Goal: Contribute content: Contribute content

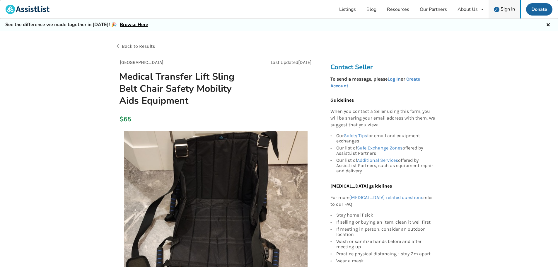
click at [506, 8] on span "Sign In" at bounding box center [508, 9] width 14 height 6
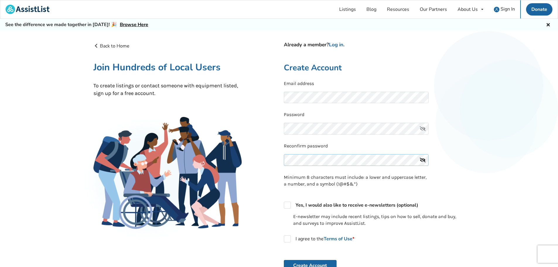
scroll to position [29, 0]
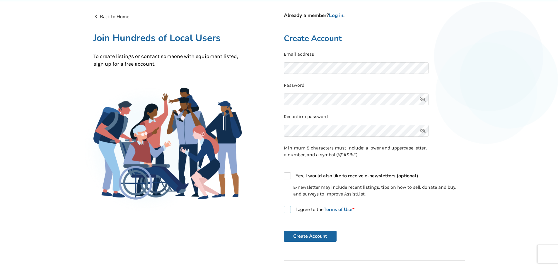
click at [289, 210] on label "I agree to the Terms of Use *" at bounding box center [319, 209] width 71 height 7
checkbox input "true"
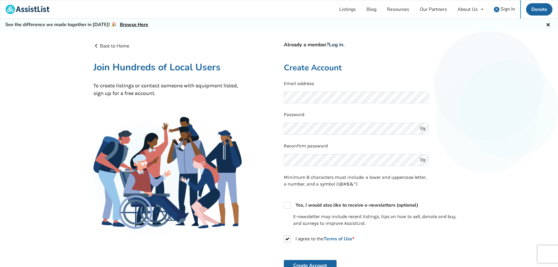
click at [340, 42] on link "Log in" at bounding box center [336, 44] width 14 height 7
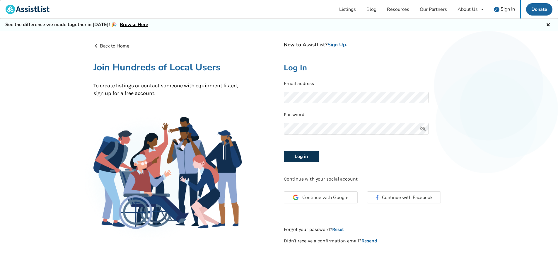
click at [303, 157] on button "Log in" at bounding box center [301, 156] width 35 height 11
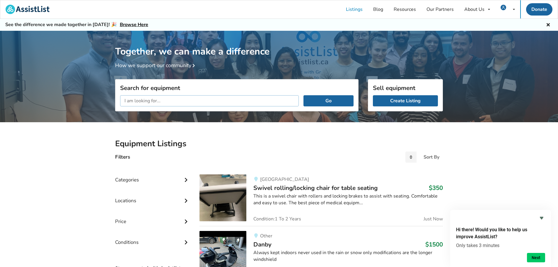
scroll to position [88, 0]
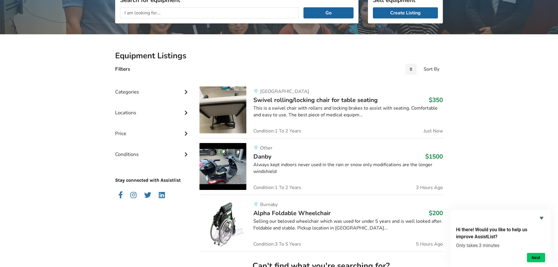
click at [178, 91] on div "Categories" at bounding box center [152, 87] width 75 height 21
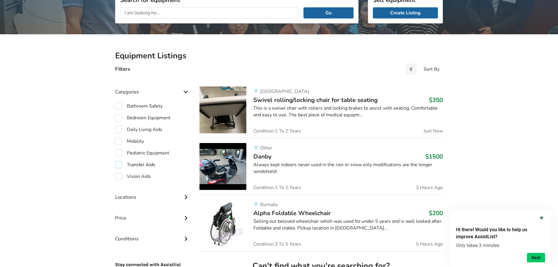
click at [119, 166] on label "Transfer Aids" at bounding box center [135, 164] width 40 height 7
checkbox input "true"
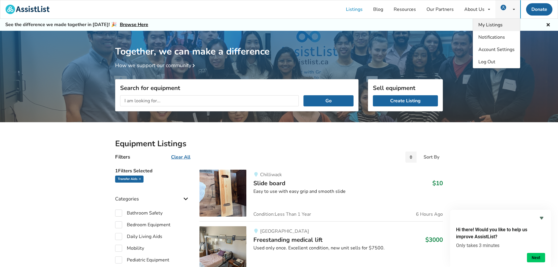
click at [495, 26] on span "My Listings" at bounding box center [491, 25] width 24 height 6
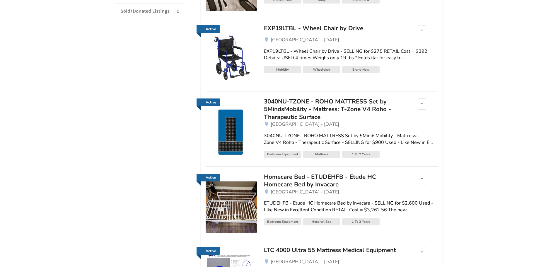
scroll to position [205, 0]
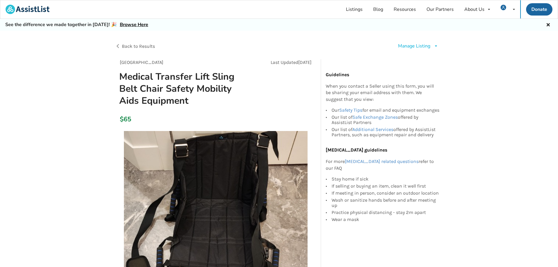
click at [432, 46] on div "Manage Listing Edit listing Renew listing Mark as Sold Delete listing" at bounding box center [418, 46] width 40 height 7
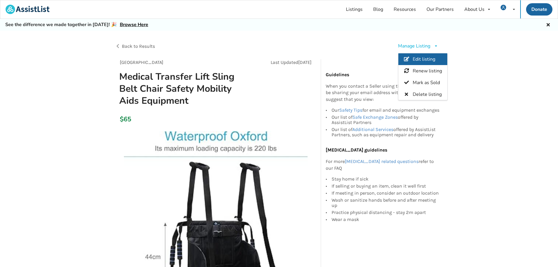
click at [426, 58] on span "Edit listing" at bounding box center [424, 59] width 23 height 6
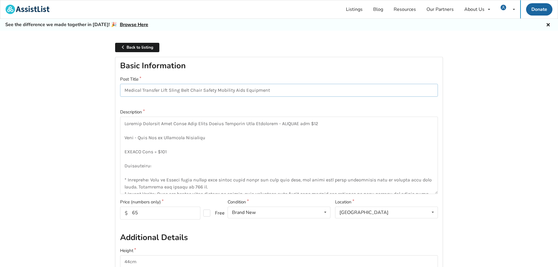
click at [394, 85] on input "Medical Transfer Lift Sling Belt Chair Safety Mobility Aids Equipment" at bounding box center [279, 90] width 318 height 13
click at [146, 49] on link "Back to listing" at bounding box center [137, 48] width 44 height 10
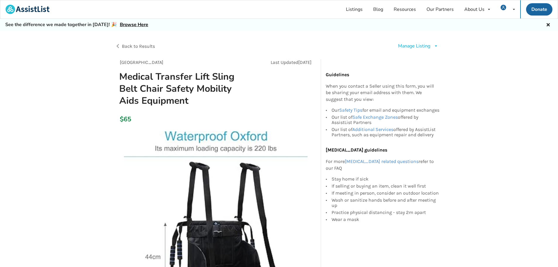
click at [423, 46] on div "Manage Listing" at bounding box center [414, 46] width 32 height 7
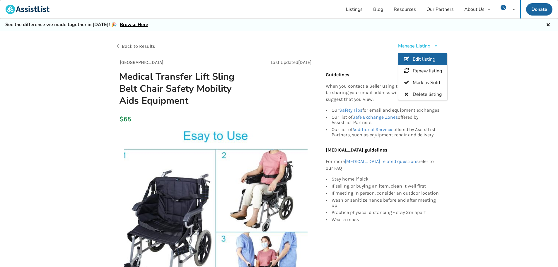
click at [424, 60] on span "Edit listing" at bounding box center [424, 59] width 23 height 6
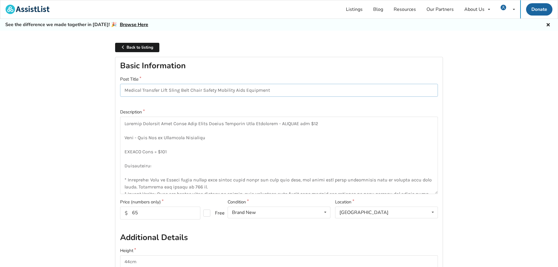
drag, startPoint x: 280, startPoint y: 91, endPoint x: 119, endPoint y: 97, distance: 161.0
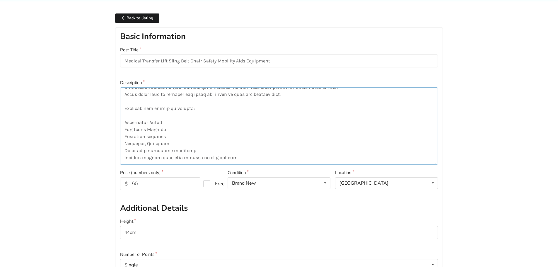
scroll to position [117, 0]
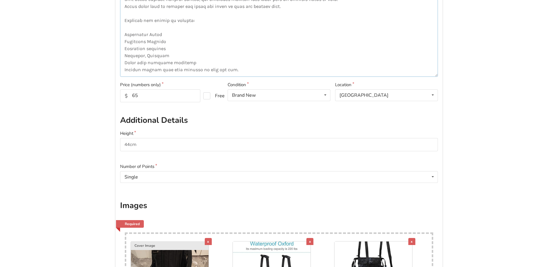
drag, startPoint x: 124, startPoint y: 123, endPoint x: 233, endPoint y: 74, distance: 119.2
click at [233, 74] on textarea at bounding box center [279, 37] width 318 height 77
click at [236, 40] on textarea at bounding box center [279, 37] width 318 height 77
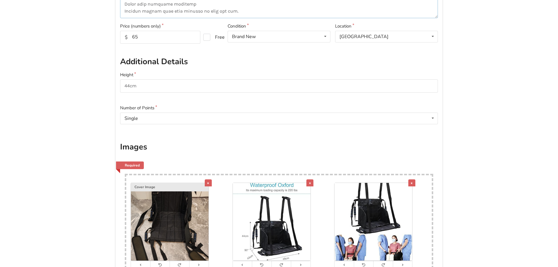
scroll to position [264, 0]
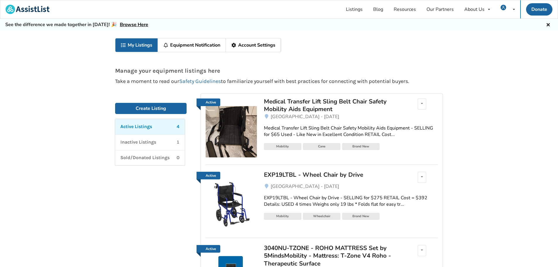
click at [241, 126] on img at bounding box center [231, 131] width 51 height 51
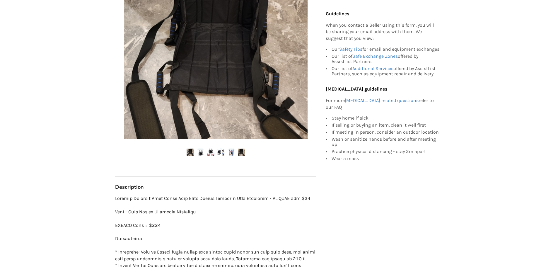
scroll to position [147, 0]
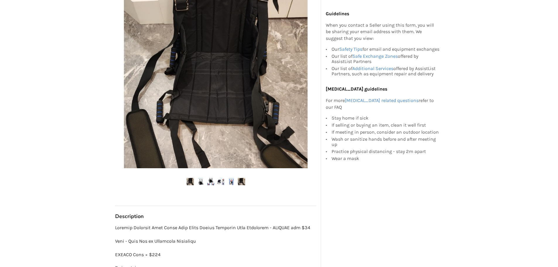
click at [202, 182] on img at bounding box center [200, 181] width 7 height 7
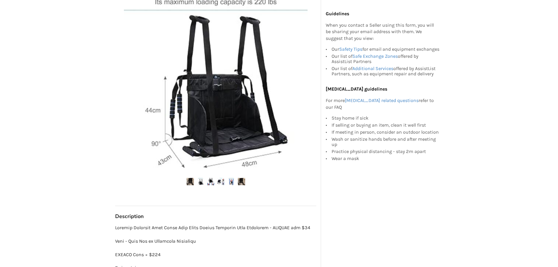
click at [215, 182] on ul at bounding box center [215, 182] width 201 height 8
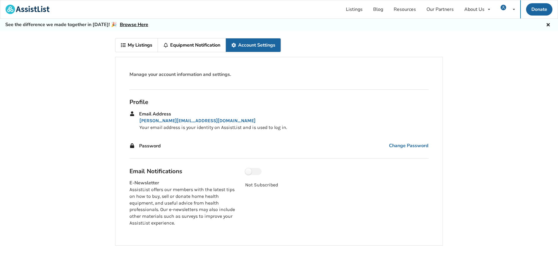
scroll to position [31, 0]
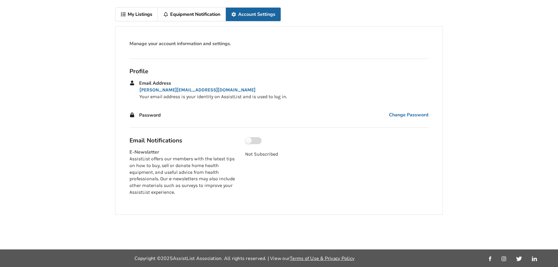
click at [256, 142] on label at bounding box center [253, 140] width 16 height 7
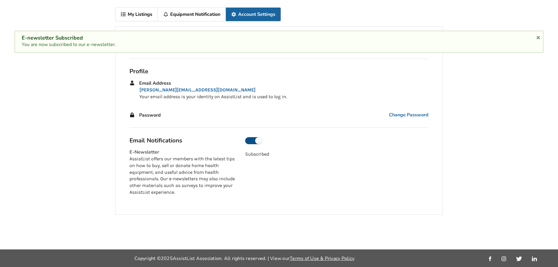
click at [251, 142] on label at bounding box center [253, 140] width 16 height 7
checkbox input "false"
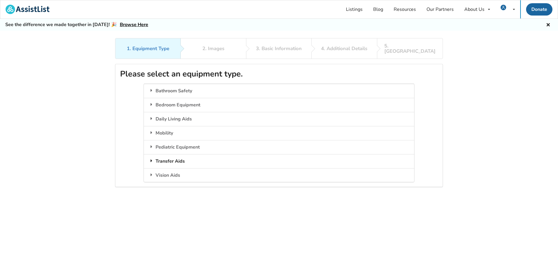
click at [169, 154] on div "Transfer Aids" at bounding box center [279, 161] width 270 height 14
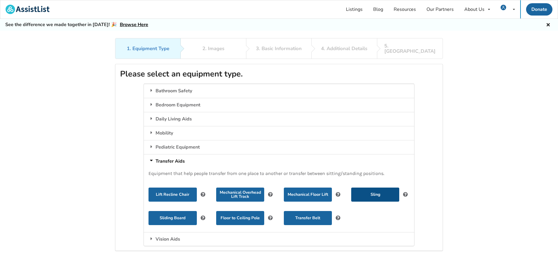
click at [375, 188] on button "Sling" at bounding box center [375, 195] width 48 height 14
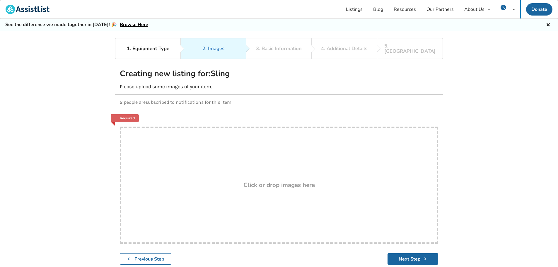
scroll to position [29, 0]
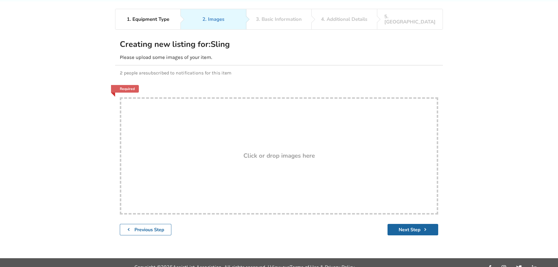
click at [241, 154] on div "Click or drop images here" at bounding box center [279, 156] width 316 height 7
type input "C:\fakepath\20250125_011851.jpg"
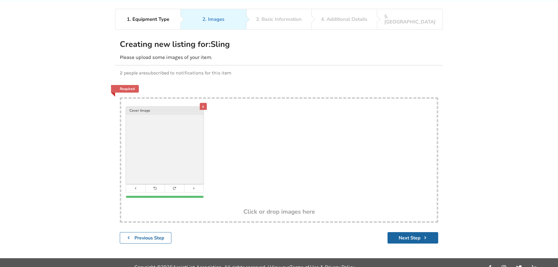
click at [287, 146] on div "x Cover Image" at bounding box center [279, 154] width 316 height 110
type input "C:\fakepath\71J2mMpcU5L._AC_SX425_.jpg"
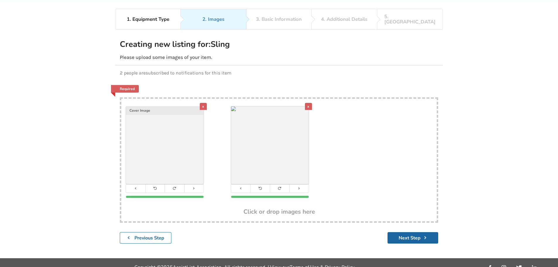
click at [363, 190] on div "x Cover Image x" at bounding box center [279, 154] width 316 height 110
type input "C:\fakepath\71tk2c8SjhL._AC_SX425_.jpg"
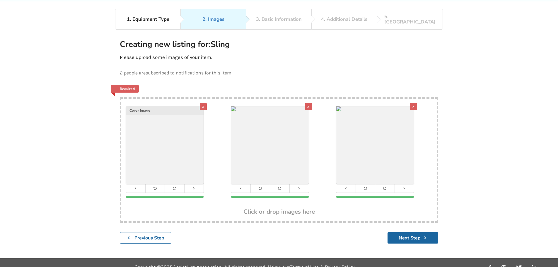
click at [398, 209] on div "Click or drop images here" at bounding box center [279, 212] width 316 height 7
type input "C:\fakepath\71zY4GpXZdL._AC_SX425_.jpg"
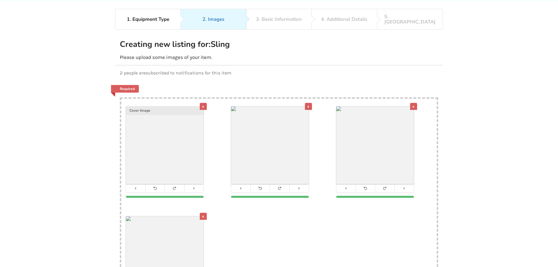
click at [308, 237] on div "x Cover Image x x x" at bounding box center [279, 209] width 316 height 220
type input "C:\fakepath\711D92nozWL._AC_SL1500_.jpg"
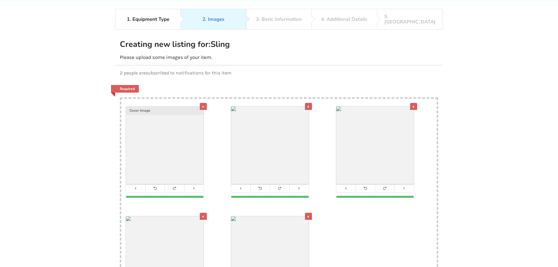
scroll to position [59, 0]
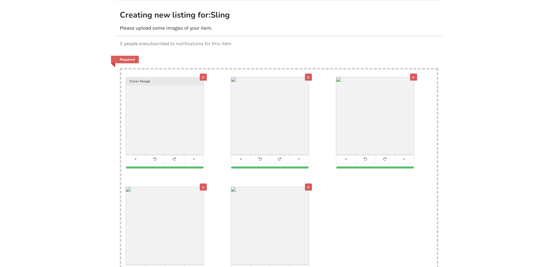
click at [352, 223] on div "x Cover Image x x x x" at bounding box center [279, 179] width 316 height 220
type input "C:\fakepath\712BJdC+7OL._AC_SX425_.jpg"
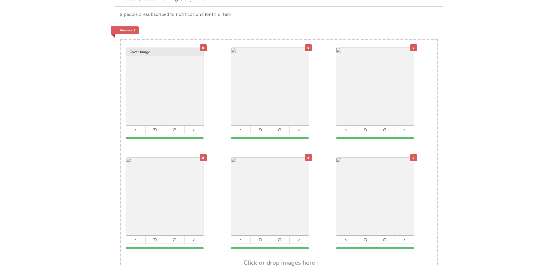
scroll to position [117, 0]
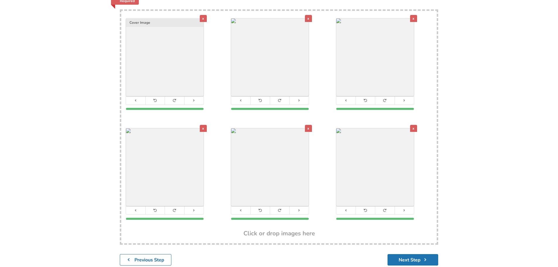
click at [410, 254] on button "Next Step" at bounding box center [413, 259] width 51 height 11
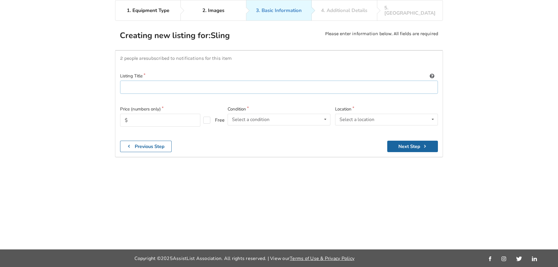
click at [255, 84] on input at bounding box center [279, 87] width 318 height 13
paste input "Medical Transfer Lift Sling Belt Chair Safety Mobility Aids Equipment"
type input "Medical Transfer Lift Sling Belt Chair Safety Mobility Aids Equipment"
drag, startPoint x: 173, startPoint y: 114, endPoint x: 173, endPoint y: 110, distance: 3.5
click at [172, 114] on input "text" at bounding box center [160, 120] width 80 height 13
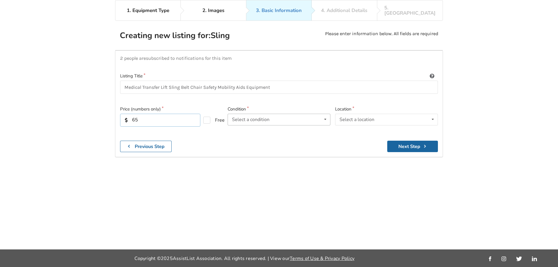
type input "65"
click at [264, 117] on div "Select a condition" at bounding box center [251, 119] width 38 height 5
click at [263, 127] on div "Brand New" at bounding box center [279, 131] width 102 height 12
click at [367, 117] on div "Select a location" at bounding box center [357, 119] width 35 height 5
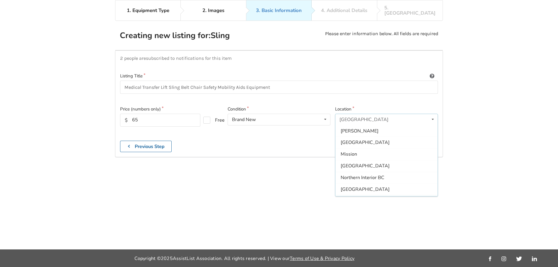
scroll to position [147, 0]
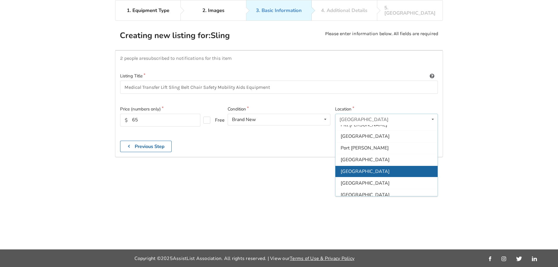
click at [359, 170] on div "[GEOGRAPHIC_DATA]" at bounding box center [387, 172] width 102 height 12
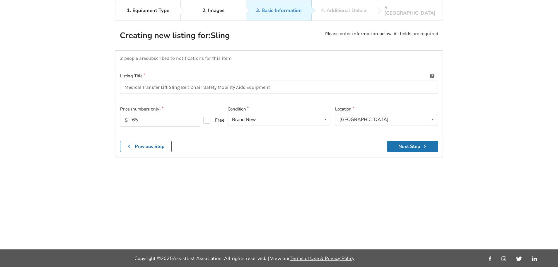
click at [399, 141] on button "Next Step" at bounding box center [412, 146] width 51 height 11
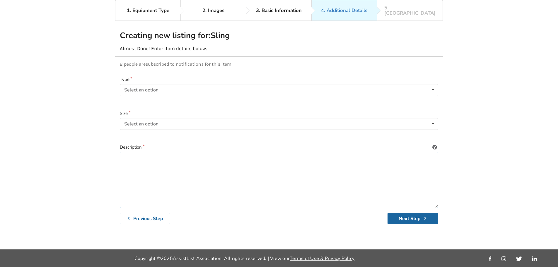
click at [203, 167] on textarea at bounding box center [279, 180] width 319 height 56
paste textarea "Medical Transfer Lift Sling Belt Chair Safety Mobility Aids Equipment - SELLING…"
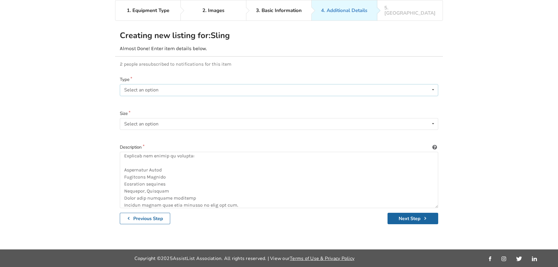
drag, startPoint x: 208, startPoint y: 84, endPoint x: 211, endPoint y: 84, distance: 3.5
click at [209, 84] on div "Select an option Hammock Quick-fit/universal Hygiene Repositioning" at bounding box center [279, 90] width 319 height 12
click at [101, 116] on div "1. Equipment Type 2. Images 3. Basic Information 4. Additional Details 5. Previ…" at bounding box center [279, 124] width 558 height 249
click at [152, 122] on div "Select an option" at bounding box center [141, 124] width 34 height 5
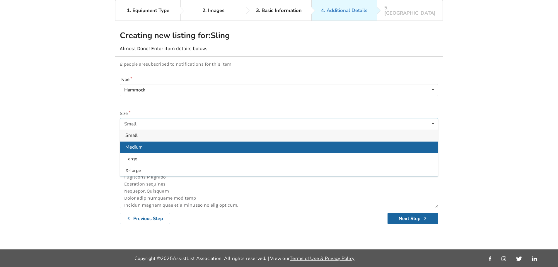
click at [145, 144] on div "Medium" at bounding box center [279, 147] width 318 height 12
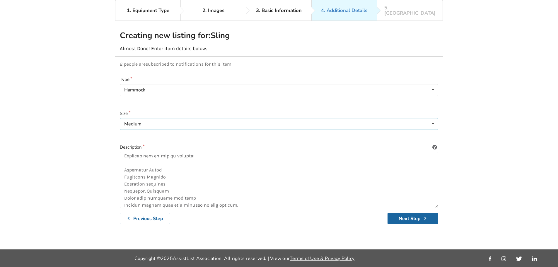
click at [140, 122] on div "Medium" at bounding box center [132, 124] width 17 height 5
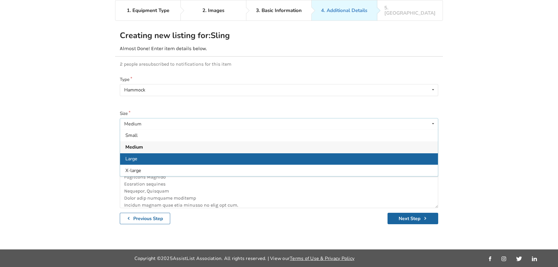
click at [140, 153] on div "Large" at bounding box center [279, 159] width 318 height 12
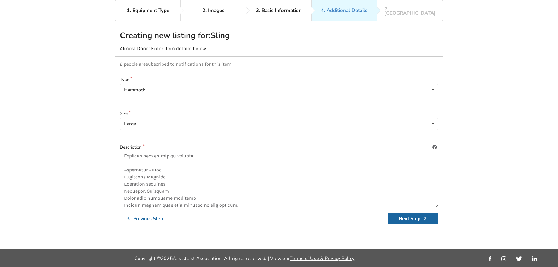
click at [162, 134] on div at bounding box center [279, 136] width 319 height 5
click at [159, 119] on div "Large Small Medium Large X-large" at bounding box center [279, 124] width 319 height 12
click at [140, 154] on div "Large" at bounding box center [279, 159] width 318 height 12
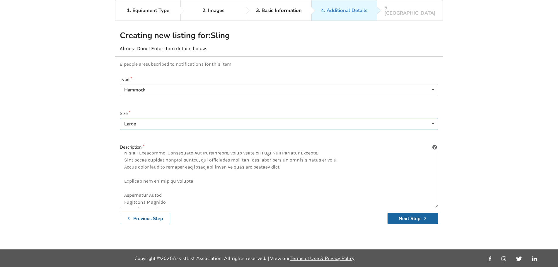
scroll to position [152, 0]
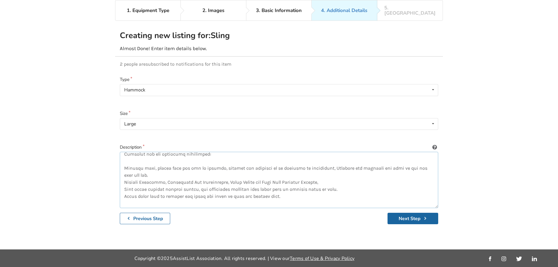
click at [139, 170] on textarea at bounding box center [279, 180] width 319 height 56
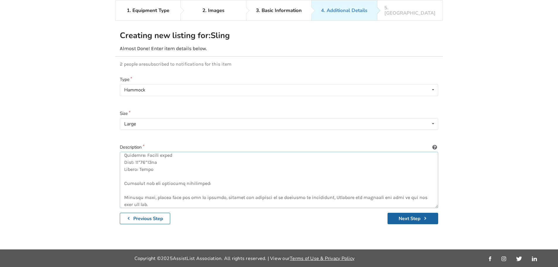
scroll to position [94, 0]
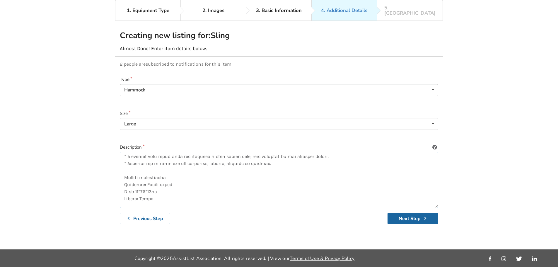
type textarea "Medical Transfer Lift Sling Belt Chair Safety Mobility Aids Equipment - SELLING…"
click at [179, 84] on div "Hammock Hammock Quick-fit/universal Hygiene Repositioning" at bounding box center [279, 90] width 319 height 12
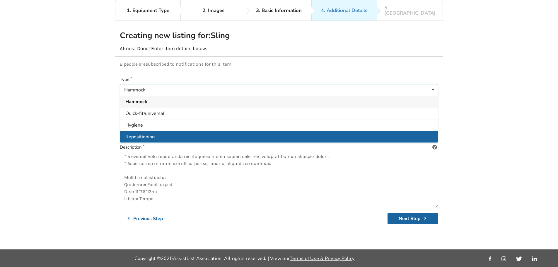
click at [303, 131] on div "Repositioning" at bounding box center [279, 137] width 318 height 12
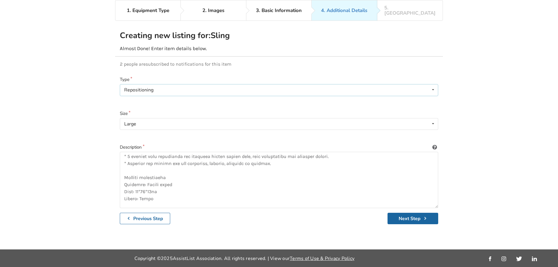
click at [273, 86] on div "Repositioning Hammock Quick-fit/universal Hygiene Repositioning" at bounding box center [279, 90] width 319 height 12
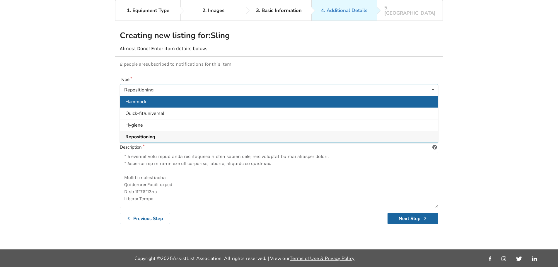
click at [224, 97] on div "Hammock" at bounding box center [279, 102] width 318 height 12
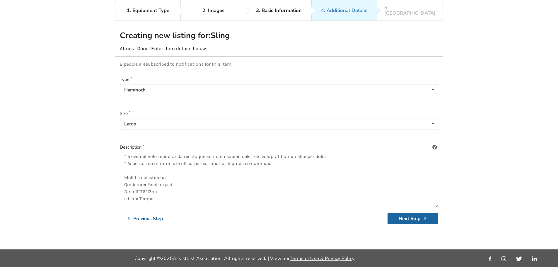
click at [288, 86] on div "Hammock Hammock Quick-fit/universal Hygiene Repositioning" at bounding box center [279, 90] width 319 height 12
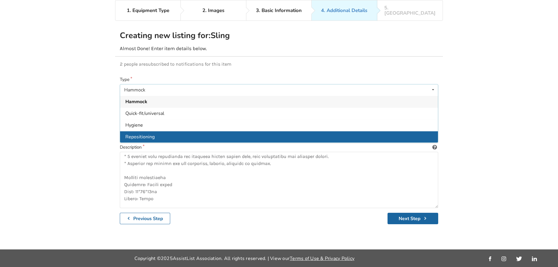
click at [257, 131] on div "Repositioning" at bounding box center [279, 137] width 318 height 12
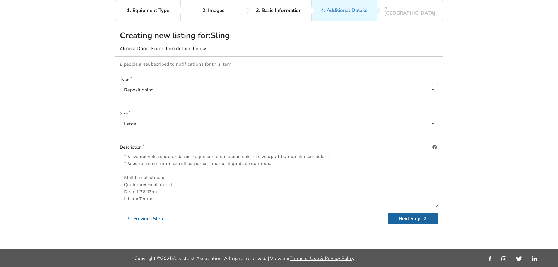
click at [212, 85] on div "Repositioning Hammock Quick-fit/universal Hygiene Repositioning" at bounding box center [279, 90] width 319 height 12
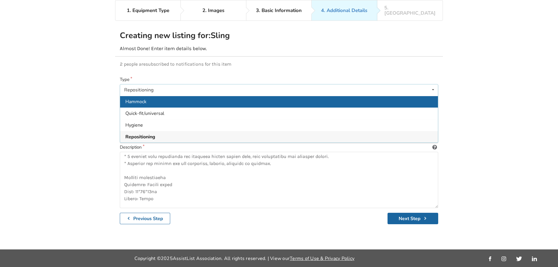
click at [159, 98] on div "Hammock" at bounding box center [279, 102] width 318 height 12
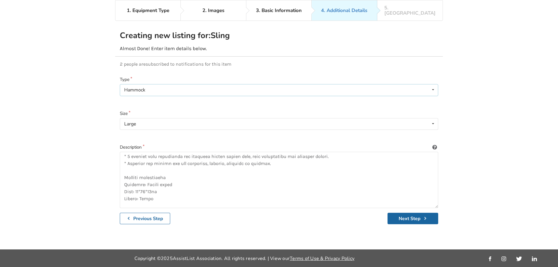
click at [434, 85] on icon at bounding box center [433, 89] width 8 height 11
click at [433, 85] on icon at bounding box center [433, 89] width 8 height 11
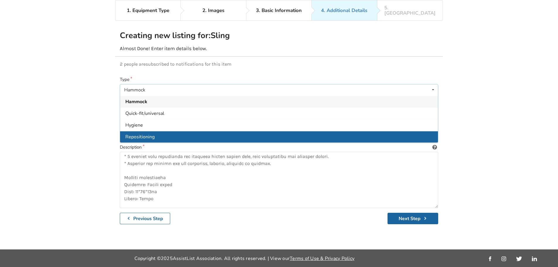
click at [158, 134] on div "Repositioning" at bounding box center [279, 137] width 318 height 12
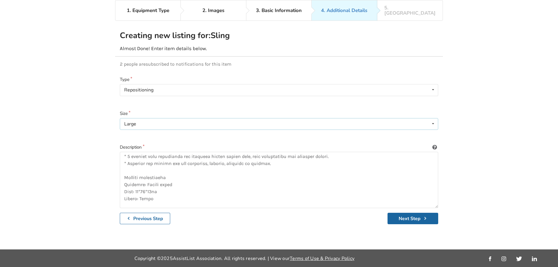
click at [389, 120] on div "Large Small Medium Large X-large" at bounding box center [279, 124] width 319 height 12
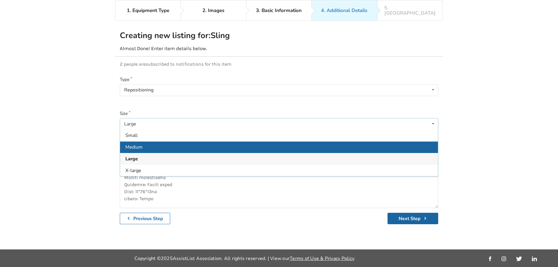
click at [146, 144] on div "Medium" at bounding box center [279, 147] width 318 height 12
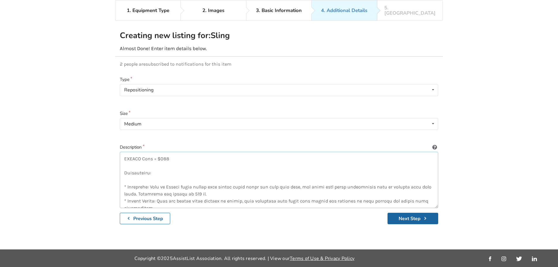
scroll to position [0, 0]
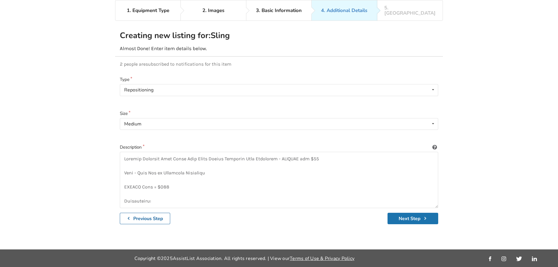
click at [415, 213] on button "Next Step" at bounding box center [413, 218] width 51 height 11
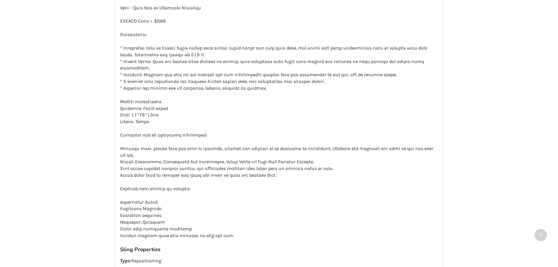
scroll to position [587, 0]
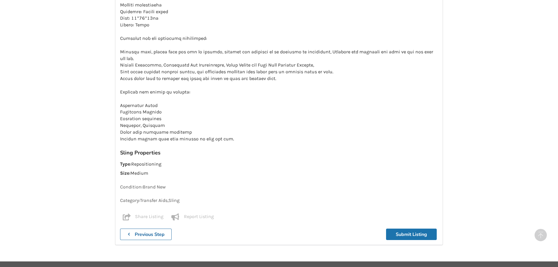
click at [411, 229] on button "Submit Listing" at bounding box center [411, 234] width 51 height 11
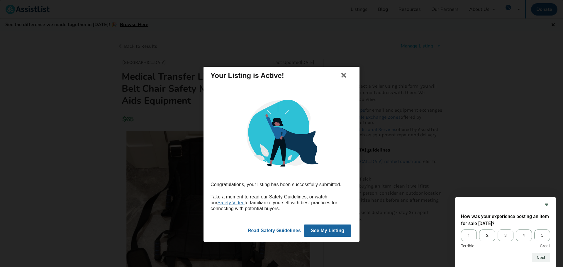
click at [316, 230] on button "See My Listing" at bounding box center [327, 230] width 47 height 12
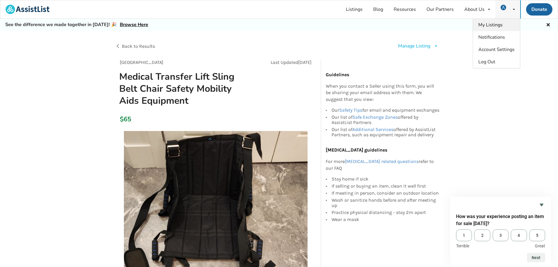
click at [498, 27] on span "My Listings" at bounding box center [491, 25] width 24 height 6
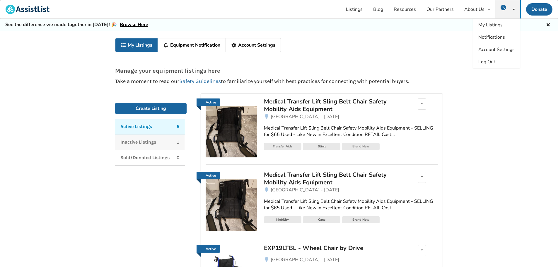
click at [154, 141] on p "Inactive Listings" at bounding box center [138, 142] width 36 height 7
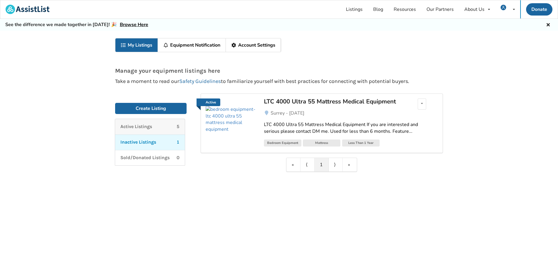
click at [155, 129] on div "Active Listings 5" at bounding box center [149, 126] width 59 height 7
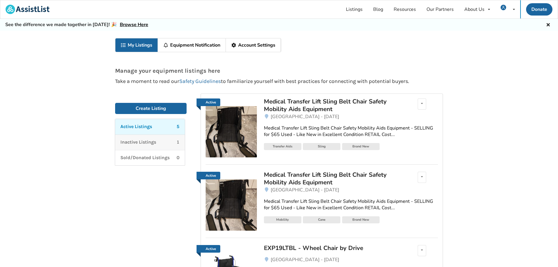
click at [159, 139] on div "Inactive Listings 1" at bounding box center [149, 142] width 59 height 7
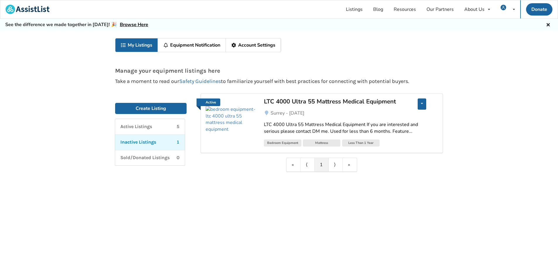
click at [419, 106] on div "Edit listing Renew listing Mark as Sold Delete listing" at bounding box center [422, 103] width 8 height 11
click at [393, 109] on span "Edit listing" at bounding box center [389, 108] width 23 height 6
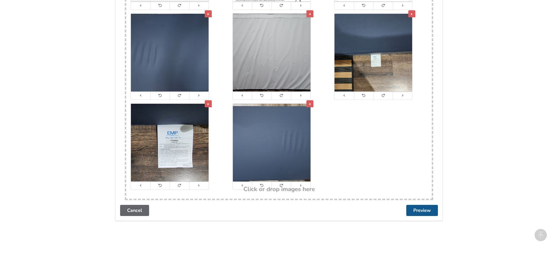
scroll to position [487, 0]
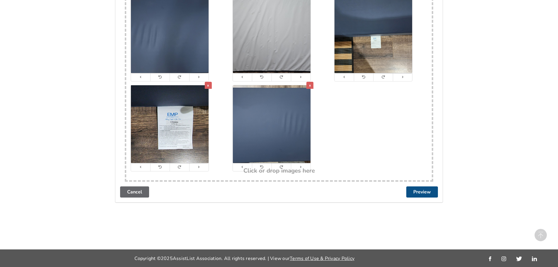
click at [420, 191] on button "Preview" at bounding box center [422, 191] width 32 height 11
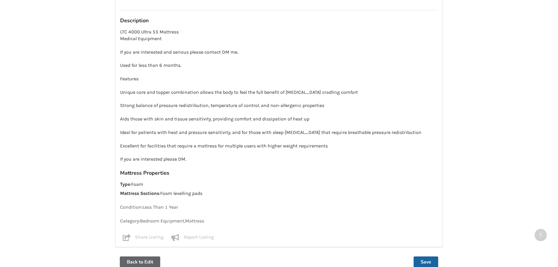
scroll to position [509, 0]
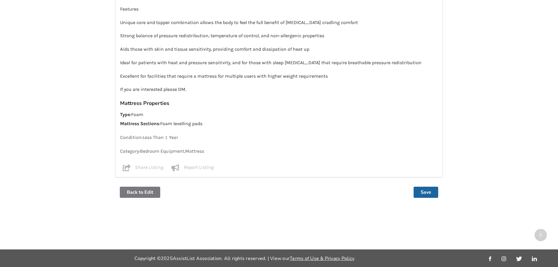
click at [144, 194] on button "Back to Edit" at bounding box center [140, 192] width 40 height 11
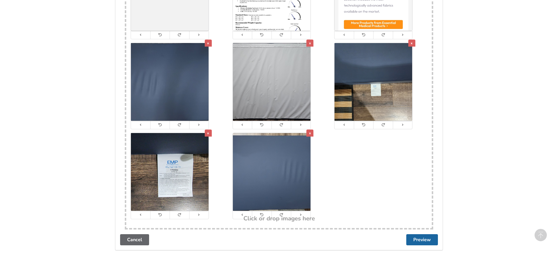
scroll to position [381, 0]
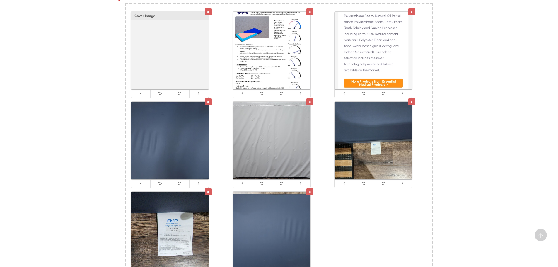
click at [343, 209] on div "x Cover Image x x x x x x x" at bounding box center [279, 139] width 306 height 270
type input "C:\fakepath\XRecorder_08012023_153141.jpg"
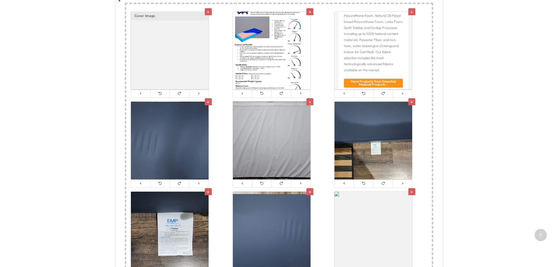
click at [182, 44] on img at bounding box center [170, 51] width 78 height 78
click at [207, 11] on div "x" at bounding box center [208, 11] width 7 height 7
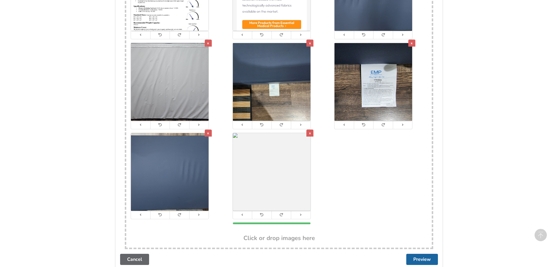
scroll to position [498, 0]
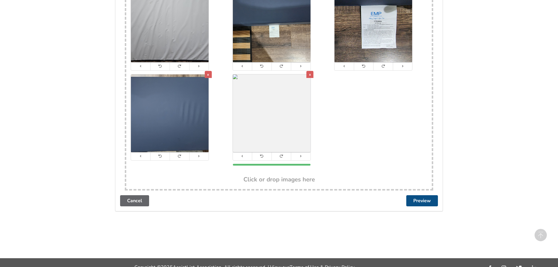
click at [424, 199] on button "Preview" at bounding box center [422, 200] width 32 height 11
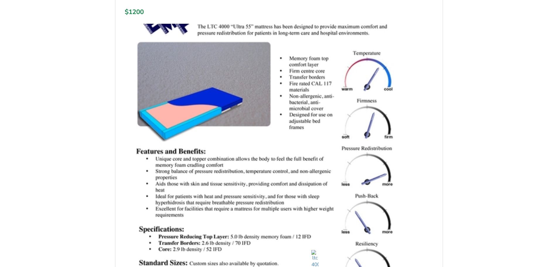
scroll to position [59, 0]
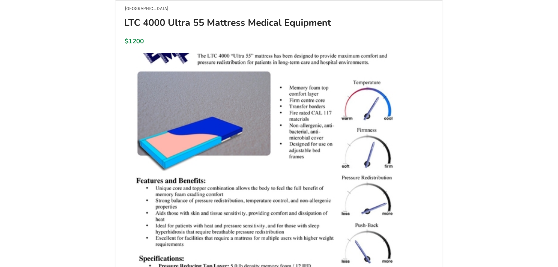
click at [395, 60] on img at bounding box center [279, 56] width 300 height 7
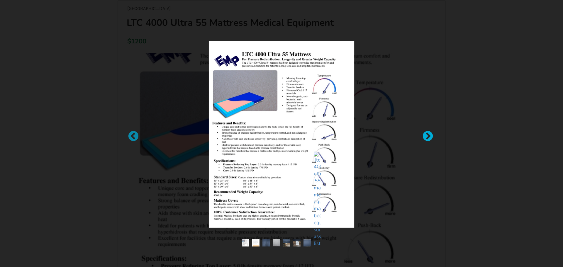
click at [426, 136] on div at bounding box center [425, 134] width 6 height 6
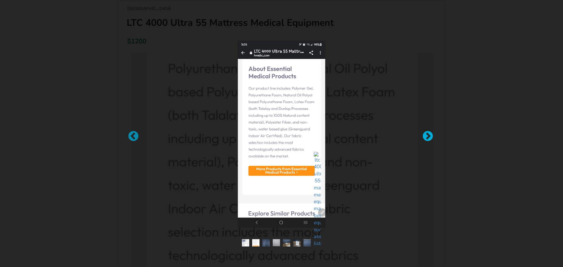
click at [426, 136] on div at bounding box center [425, 134] width 6 height 6
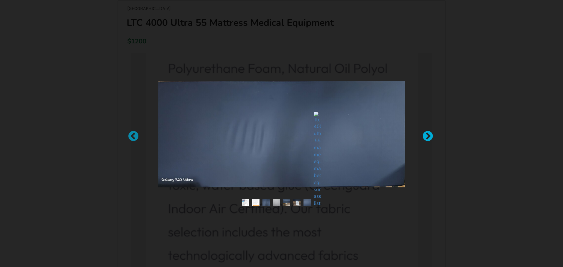
click at [426, 136] on div at bounding box center [425, 134] width 6 height 6
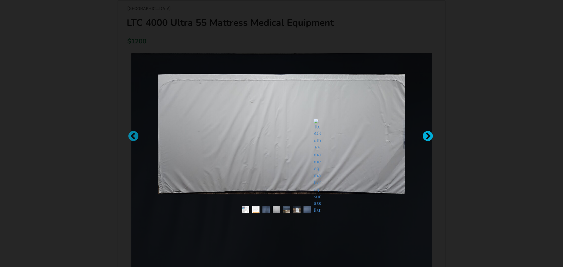
click at [426, 136] on div at bounding box center [425, 134] width 6 height 6
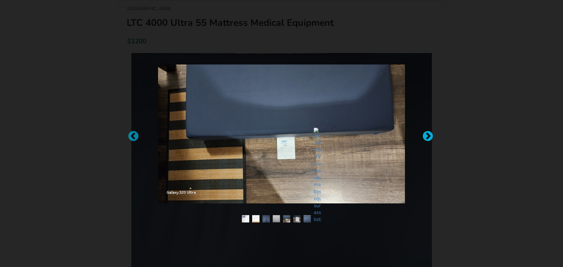
click at [426, 136] on div at bounding box center [425, 134] width 6 height 6
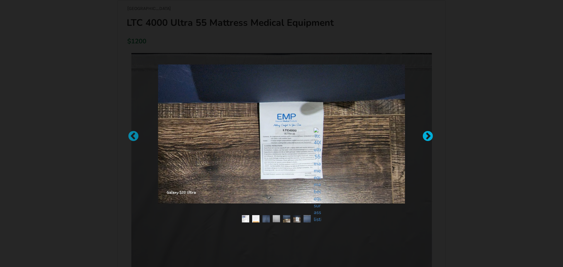
click at [426, 136] on div at bounding box center [425, 134] width 6 height 6
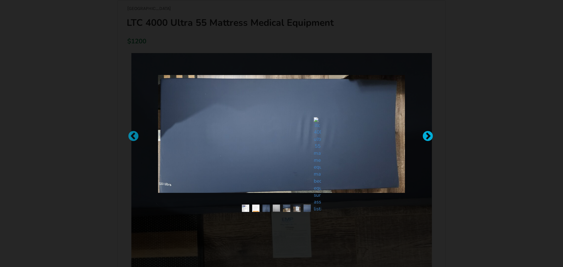
click at [428, 136] on div at bounding box center [425, 134] width 6 height 6
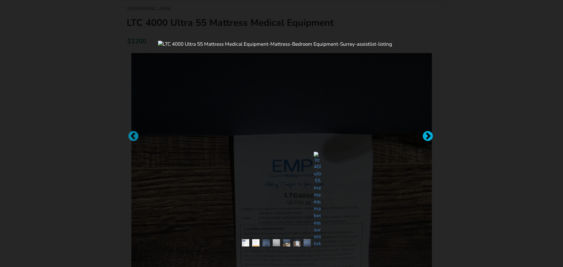
click at [426, 135] on div at bounding box center [425, 134] width 6 height 6
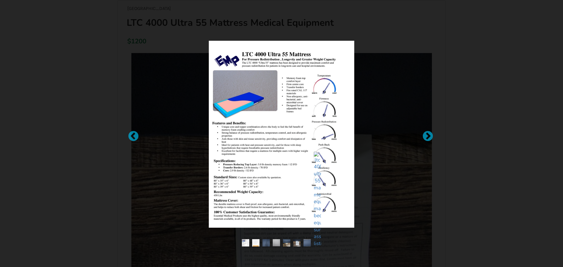
click at [467, 139] on div at bounding box center [281, 133] width 563 height 267
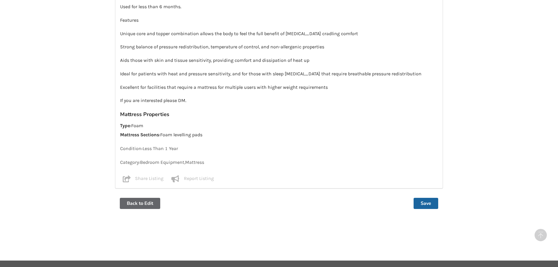
scroll to position [509, 0]
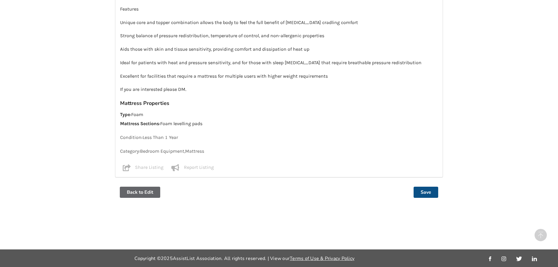
click at [427, 192] on button "Save" at bounding box center [426, 192] width 25 height 11
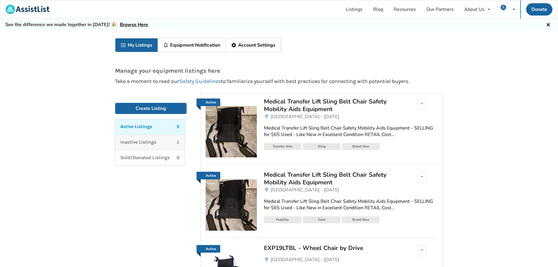
click at [161, 140] on div "Inactive Listings 1" at bounding box center [149, 142] width 59 height 7
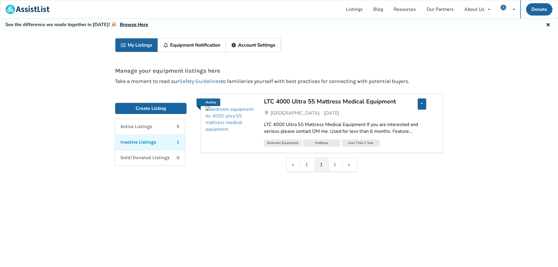
click at [423, 102] on div "Edit listing Renew listing Mark as Sold Delete listing" at bounding box center [422, 103] width 8 height 11
click at [397, 121] on span "Renew listing" at bounding box center [392, 120] width 29 height 6
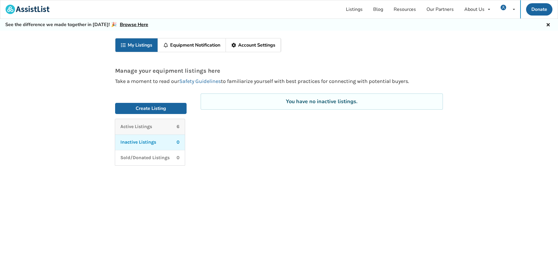
click at [157, 129] on div "Active Listings 6" at bounding box center [149, 126] width 59 height 7
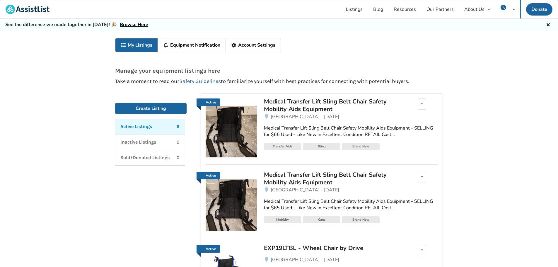
scroll to position [59, 0]
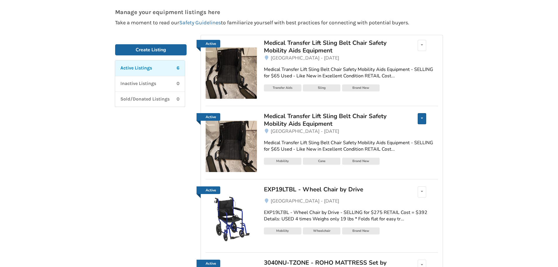
click at [423, 119] on icon at bounding box center [422, 118] width 2 height 4
click at [388, 158] on span "Delete listing" at bounding box center [392, 158] width 29 height 6
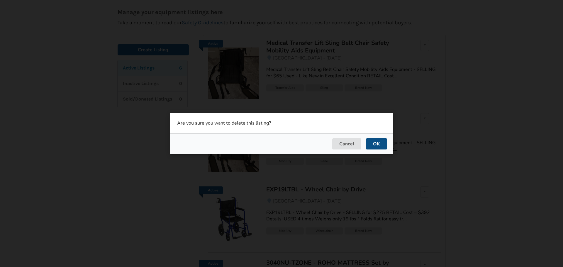
click at [376, 144] on button "OK" at bounding box center [376, 143] width 21 height 11
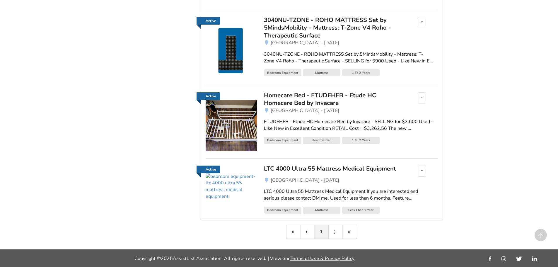
scroll to position [237, 0]
click at [237, 181] on img at bounding box center [231, 186] width 51 height 27
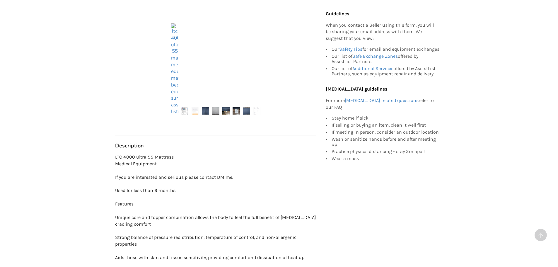
scroll to position [117, 0]
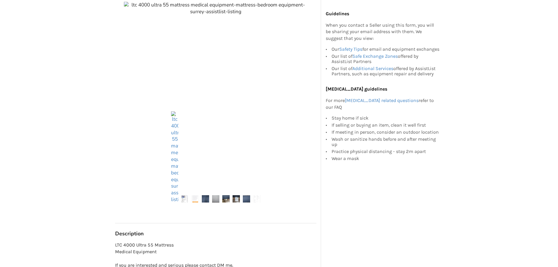
click at [237, 162] on img at bounding box center [216, 94] width 184 height 184
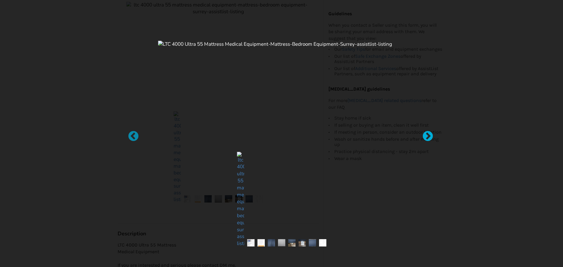
click at [428, 134] on div at bounding box center [425, 134] width 6 height 6
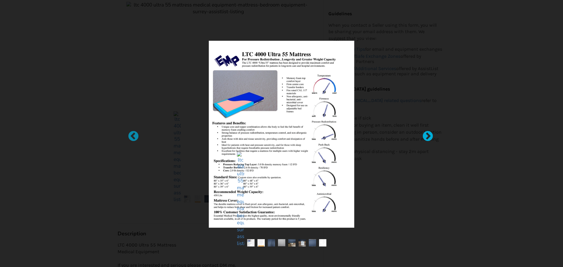
click at [428, 134] on div at bounding box center [425, 134] width 6 height 6
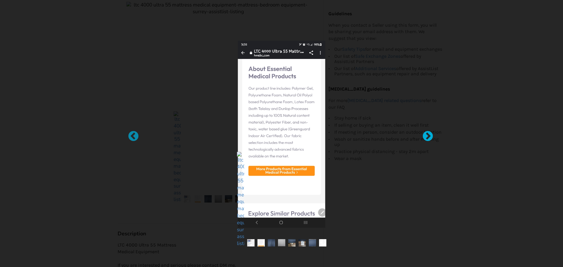
click at [428, 134] on div at bounding box center [425, 134] width 6 height 6
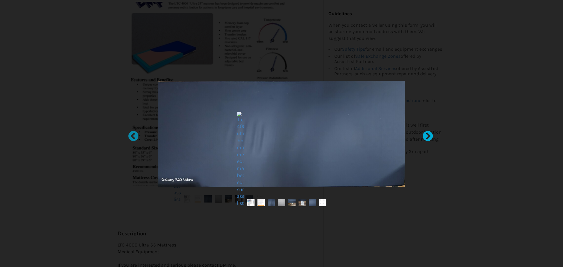
click at [428, 134] on div at bounding box center [425, 134] width 6 height 6
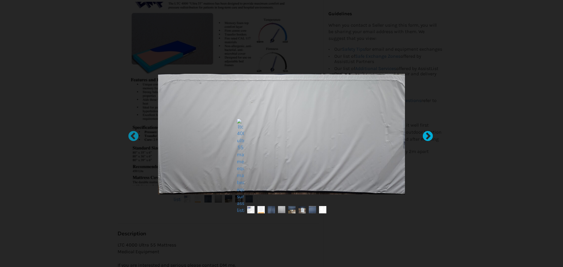
click at [428, 134] on div at bounding box center [425, 134] width 6 height 6
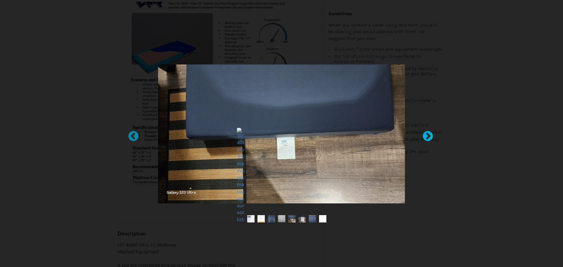
click at [428, 134] on div at bounding box center [425, 134] width 6 height 6
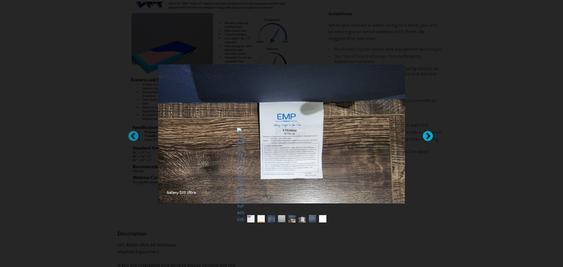
click at [428, 134] on div at bounding box center [425, 134] width 6 height 6
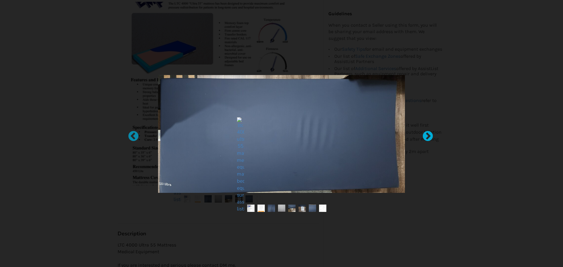
click at [428, 134] on div at bounding box center [425, 134] width 6 height 6
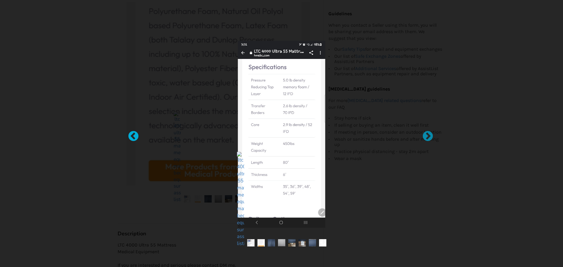
click at [133, 137] on div at bounding box center [130, 134] width 6 height 6
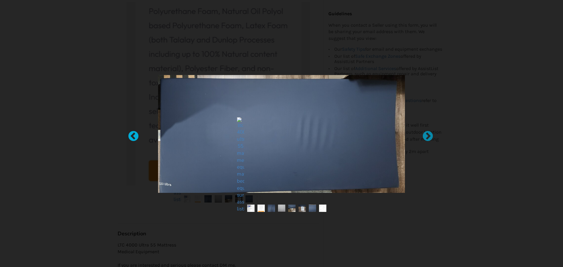
click at [139, 135] on div at bounding box center [281, 133] width 563 height 267
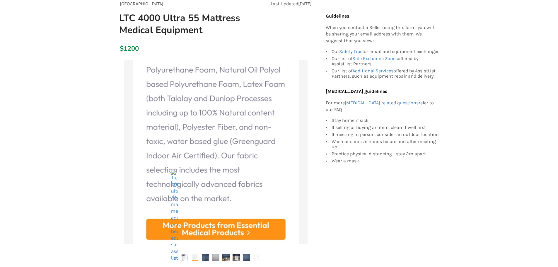
scroll to position [0, 0]
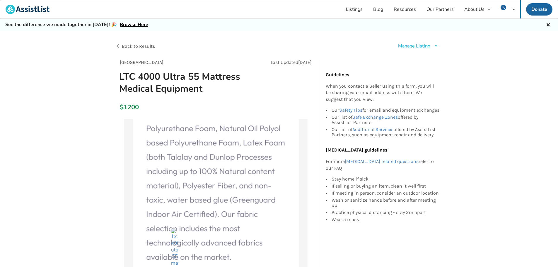
click at [421, 45] on div "Manage Listing" at bounding box center [414, 46] width 32 height 7
click at [419, 59] on span "Edit listing" at bounding box center [424, 59] width 23 height 6
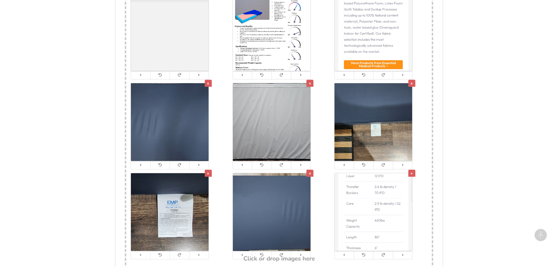
scroll to position [282, 0]
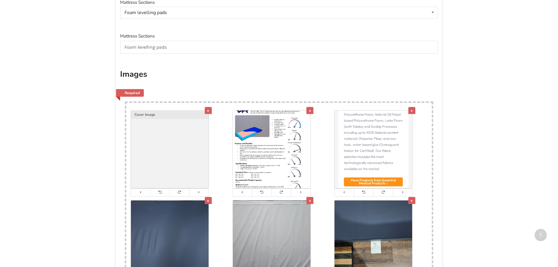
click at [207, 110] on div "x" at bounding box center [208, 110] width 7 height 7
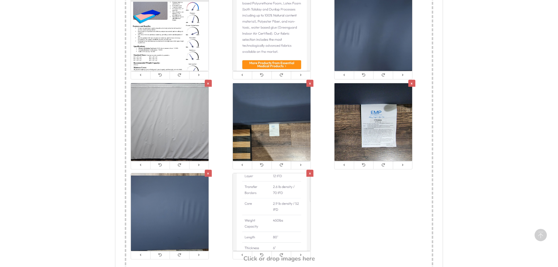
scroll to position [487, 0]
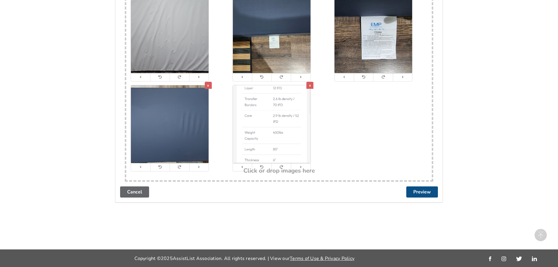
click at [414, 192] on button "Preview" at bounding box center [422, 191] width 32 height 11
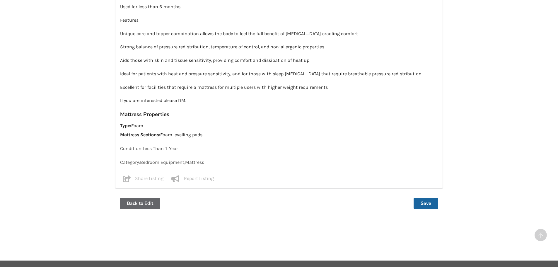
scroll to position [509, 0]
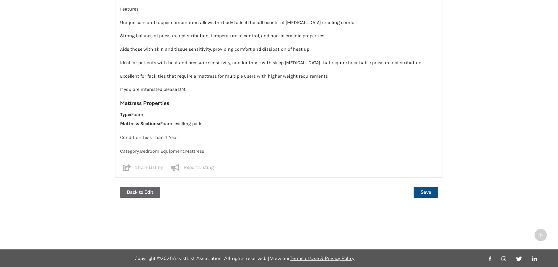
click at [426, 191] on button "Save" at bounding box center [426, 192] width 25 height 11
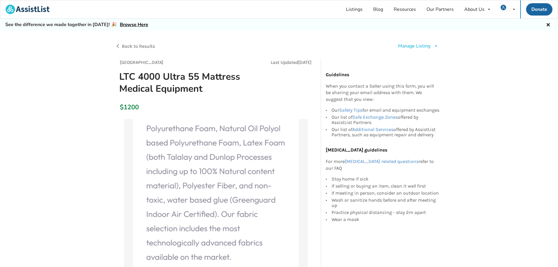
click at [433, 46] on div "Manage Listing Edit listing Renew listing Mark as Sold Delete listing" at bounding box center [418, 46] width 40 height 7
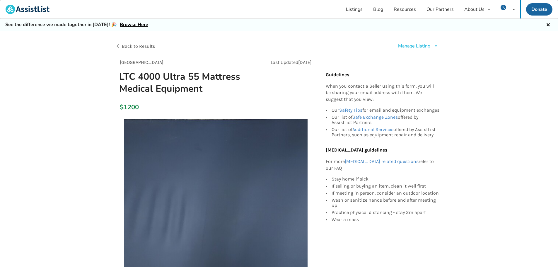
click at [492, 26] on span "My Listings" at bounding box center [491, 25] width 24 height 6
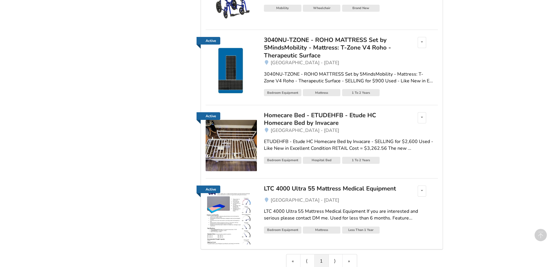
scroll to position [237, 0]
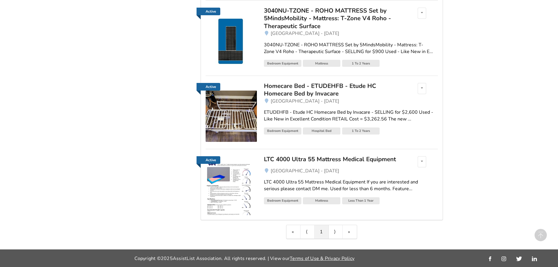
click at [290, 161] on div "LTC 4000 Ultra 55 Mattress Medical Equipment" at bounding box center [332, 159] width 137 height 8
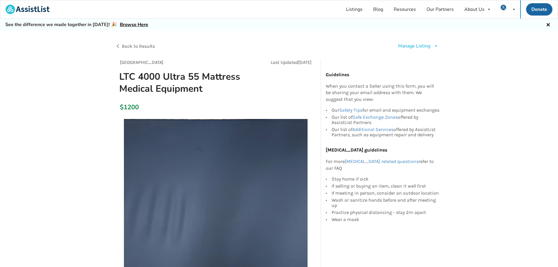
scroll to position [31, 0]
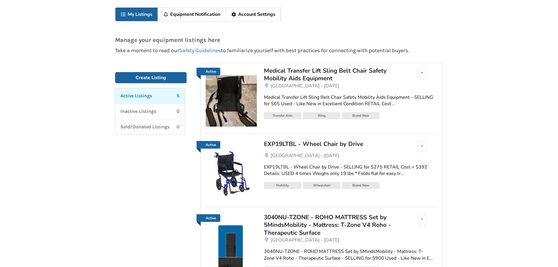
click at [312, 74] on div "Medical Transfer Lift Sling Belt Chair Safety Mobility Aids Equipment" at bounding box center [332, 75] width 137 height 16
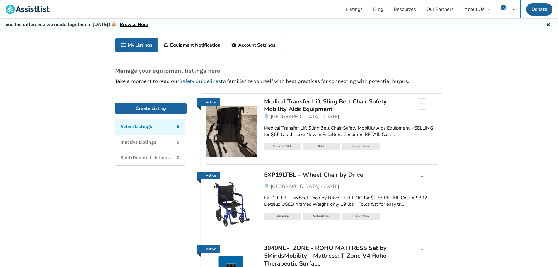
scroll to position [59, 0]
